Goal: Task Accomplishment & Management: Complete application form

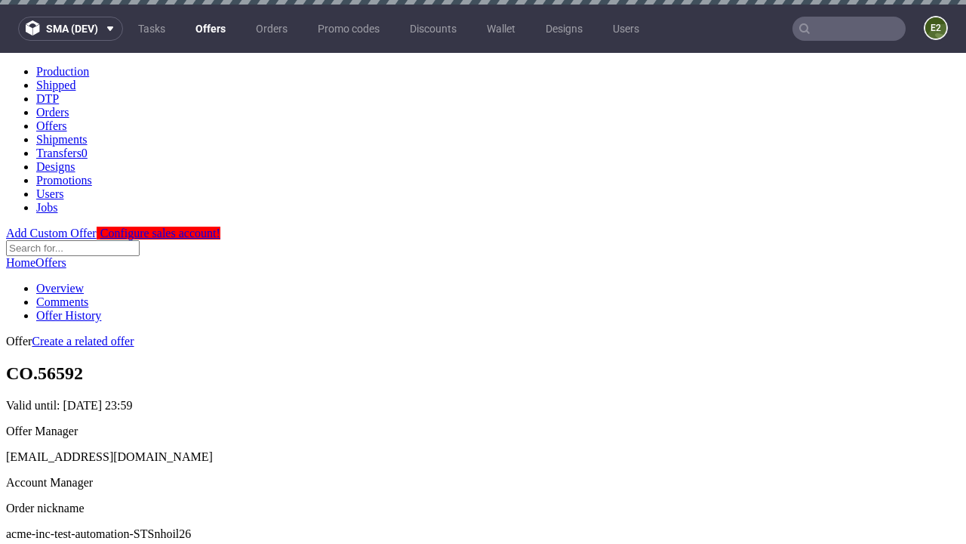
scroll to position [5, 0]
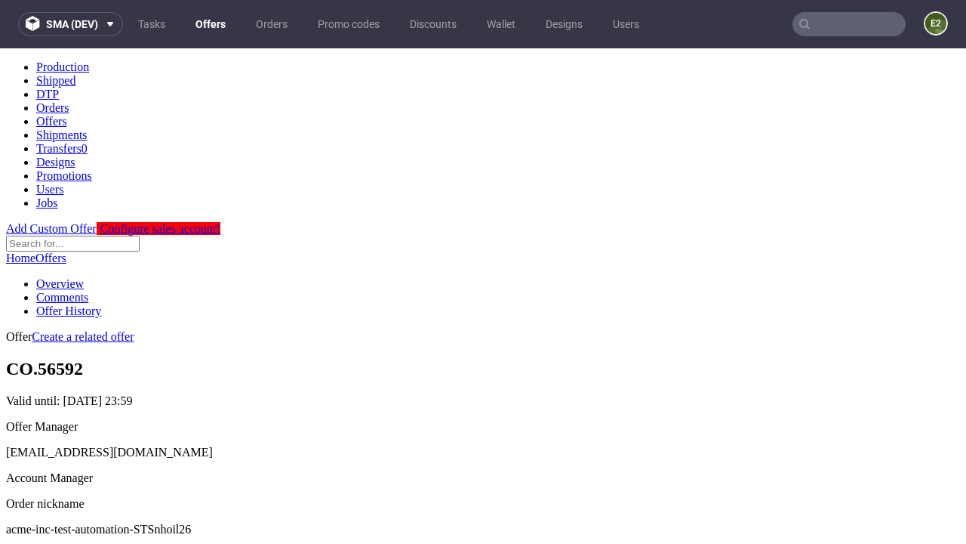
scroll to position [149, 0]
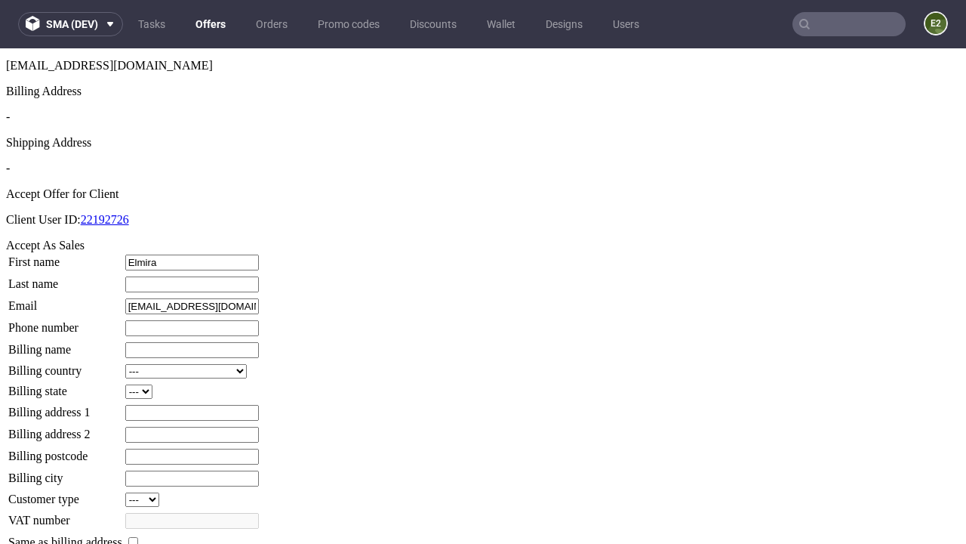
type input "Elmira"
type input "Wuckert"
type input "1509813888"
type input "Merle6"
select select "13"
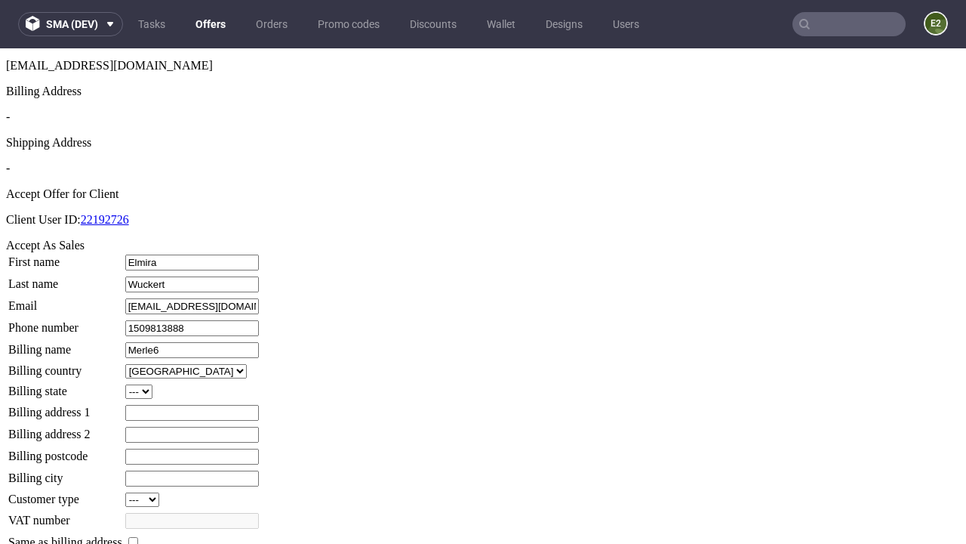
type input "Merle6"
select select "132"
type input "2 Lind Grange"
type input "HY2 5OU"
type input "St. Von"
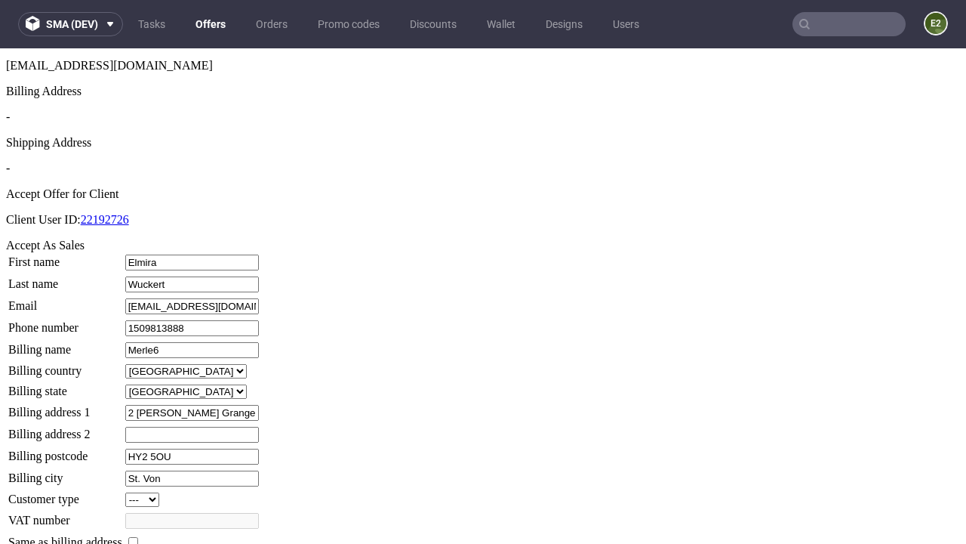
click at [138, 537] on input "checkbox" at bounding box center [133, 542] width 10 height 10
checkbox input "true"
type input "Merle6"
select select "13"
type input "2 Lind Grange"
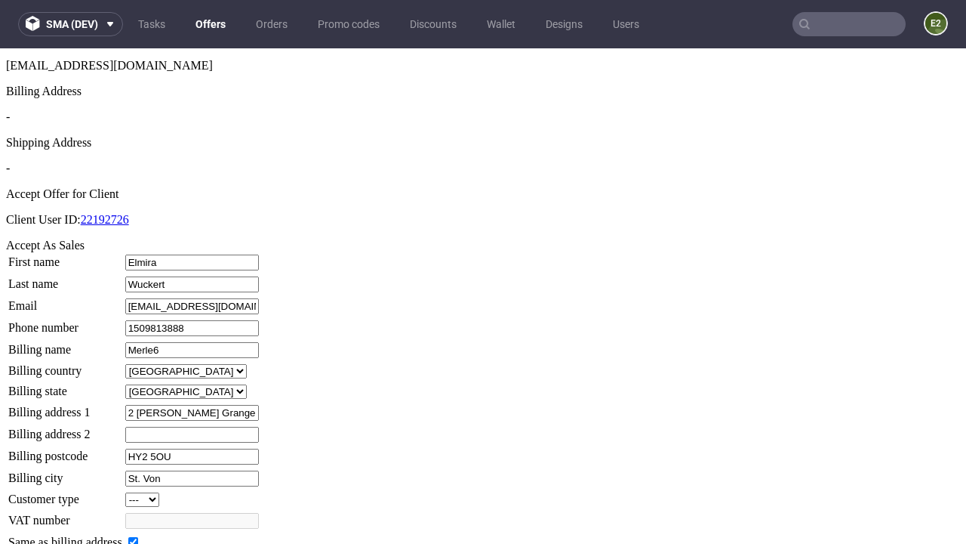
type input "HY2 5OU"
type input "St. Von"
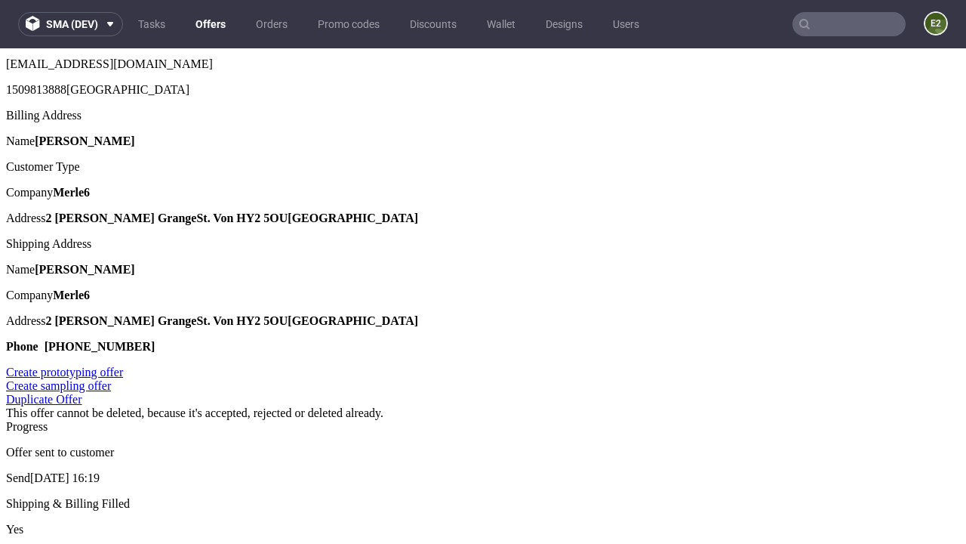
scroll to position [0, 0]
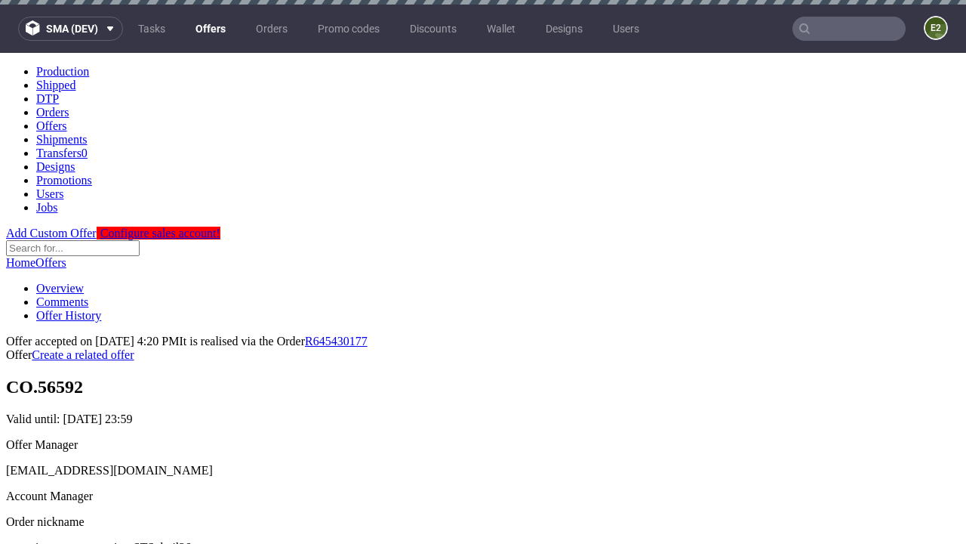
type input "[DATE]"
select select "12214305"
type input "In progress..."
